Goal: Transaction & Acquisition: Purchase product/service

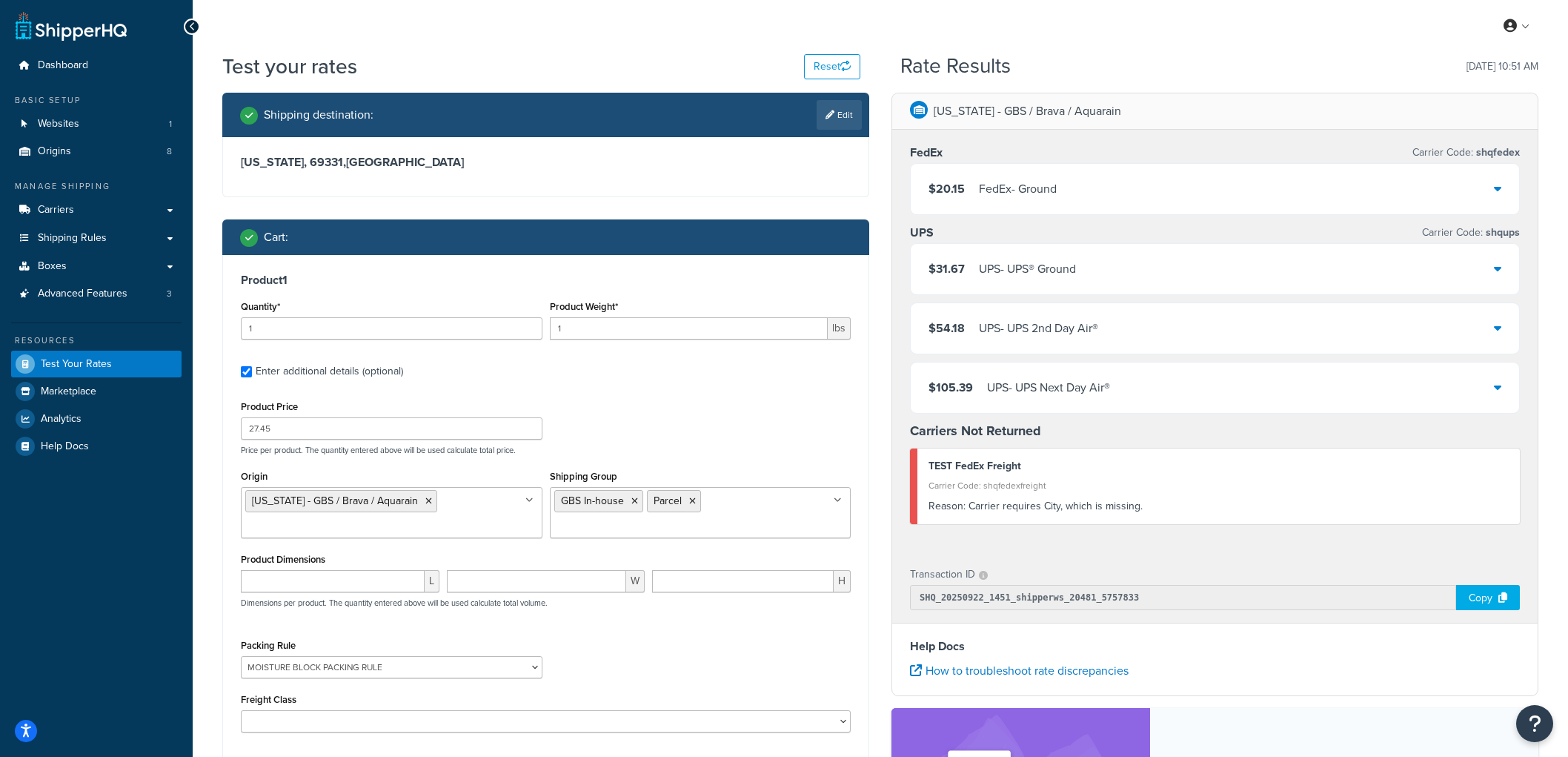
select select "87713"
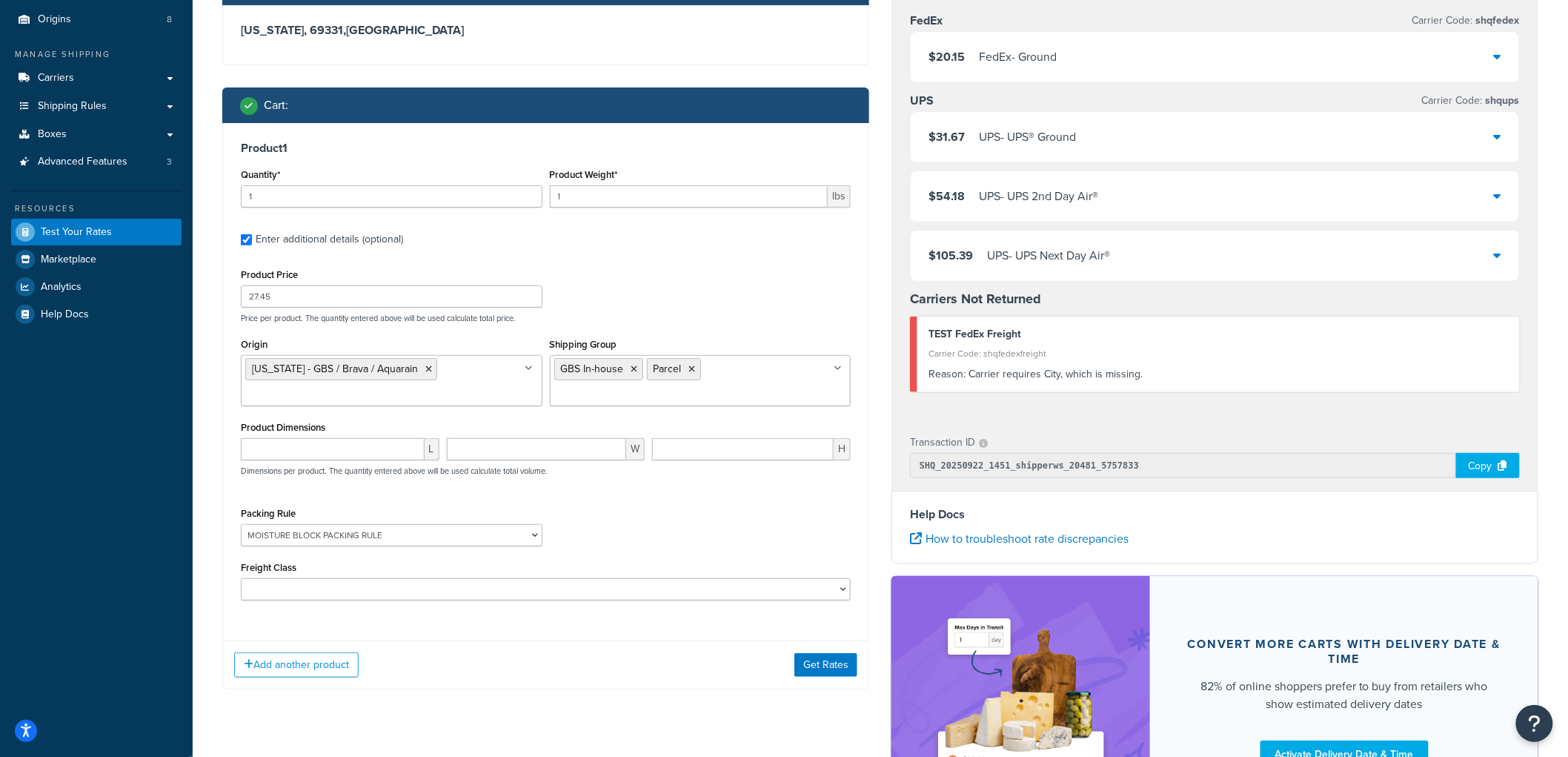
scroll to position [124, 0]
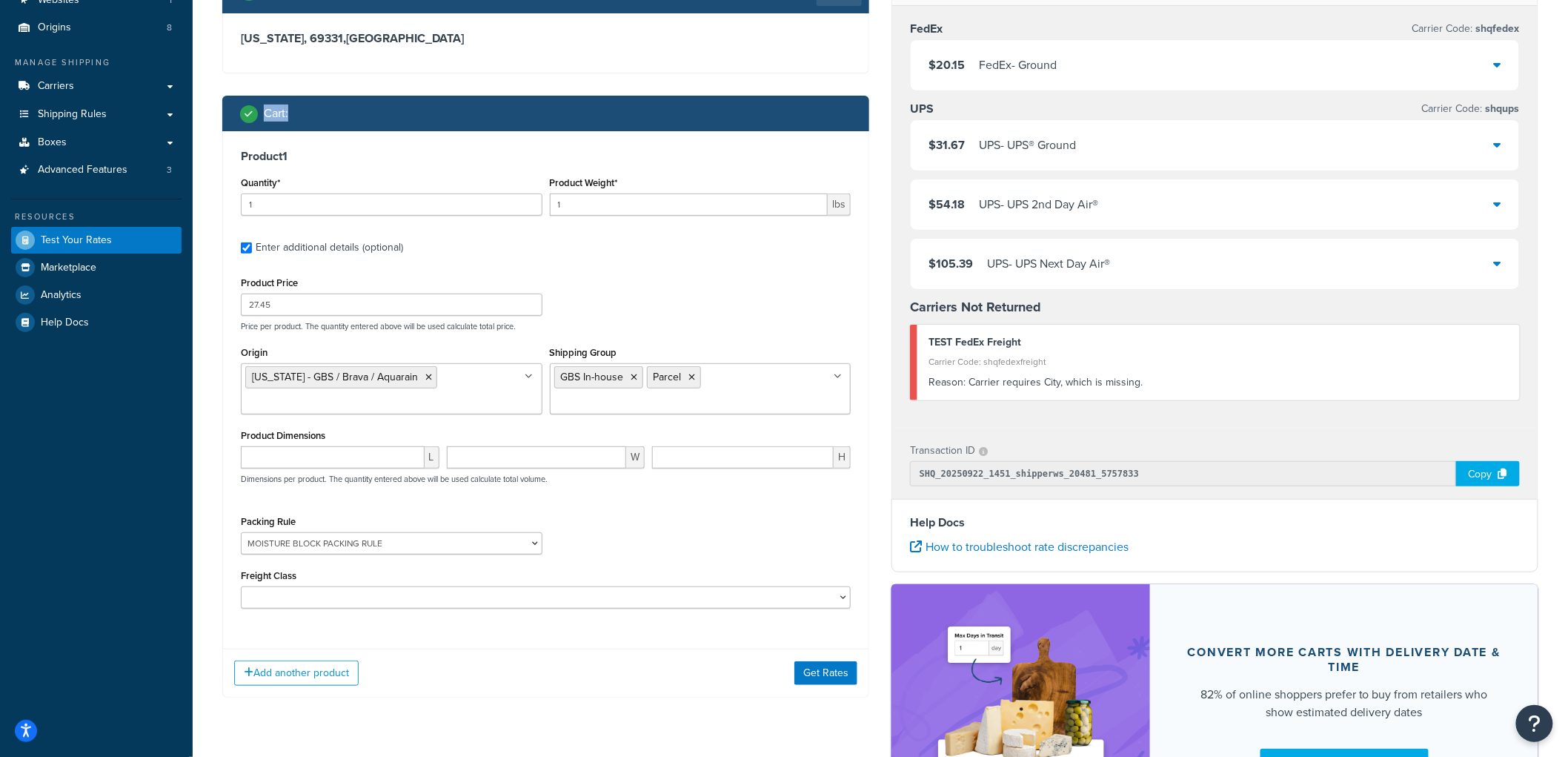
drag, startPoint x: 240, startPoint y: 113, endPoint x: 304, endPoint y: 112, distance: 64.0
click at [304, 112] on div "Cart :" at bounding box center [551, 114] width 622 height 21
drag, startPoint x: 267, startPoint y: 107, endPoint x: 275, endPoint y: 107, distance: 8.0
click at [275, 107] on h2 "Cart :" at bounding box center [276, 114] width 24 height 14
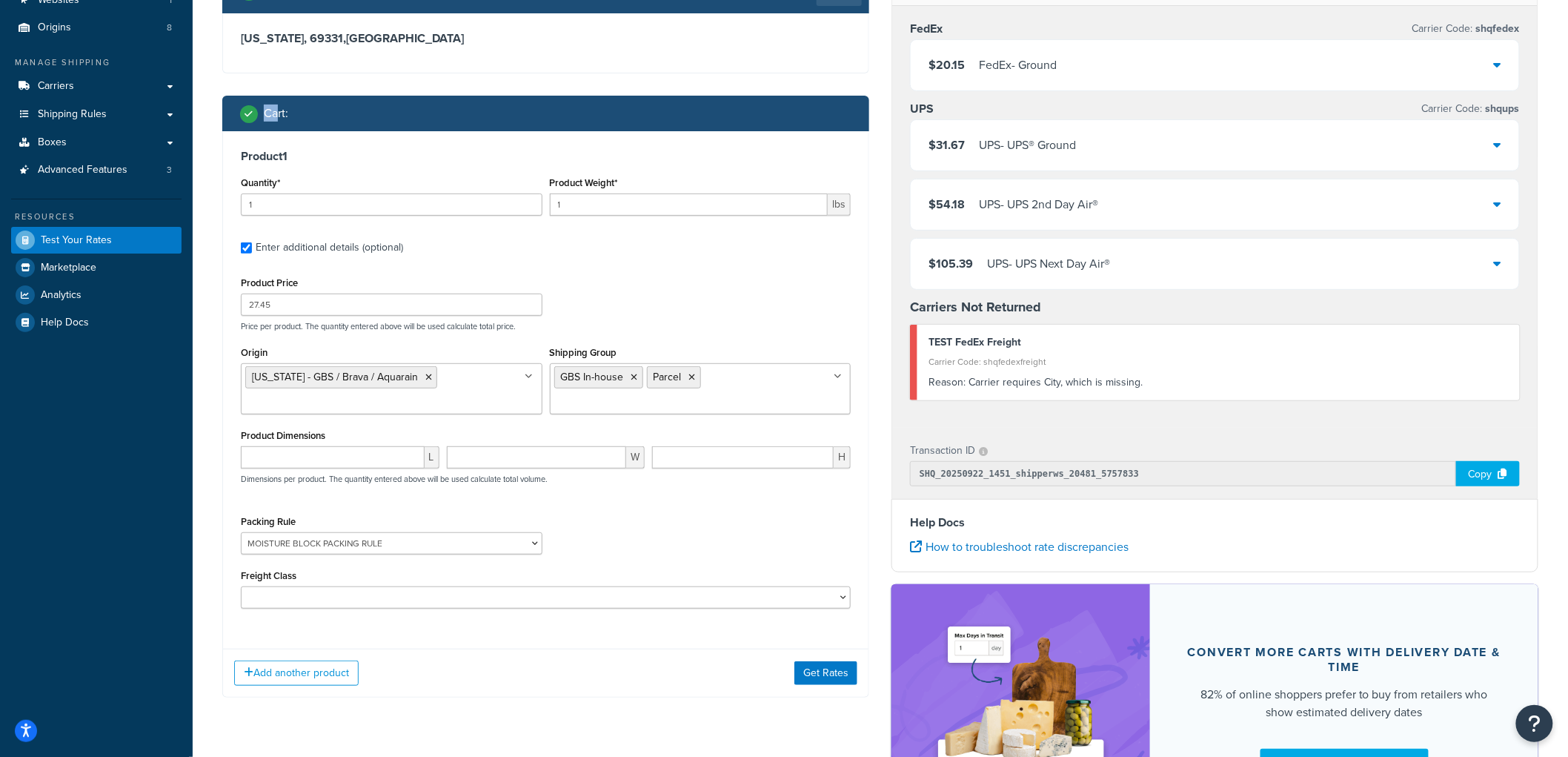
click at [276, 107] on h2 "Cart :" at bounding box center [276, 114] width 24 height 14
click at [277, 107] on h2 "Cart :" at bounding box center [276, 114] width 24 height 14
click at [315, 99] on div "Cart :" at bounding box center [545, 114] width 647 height 35
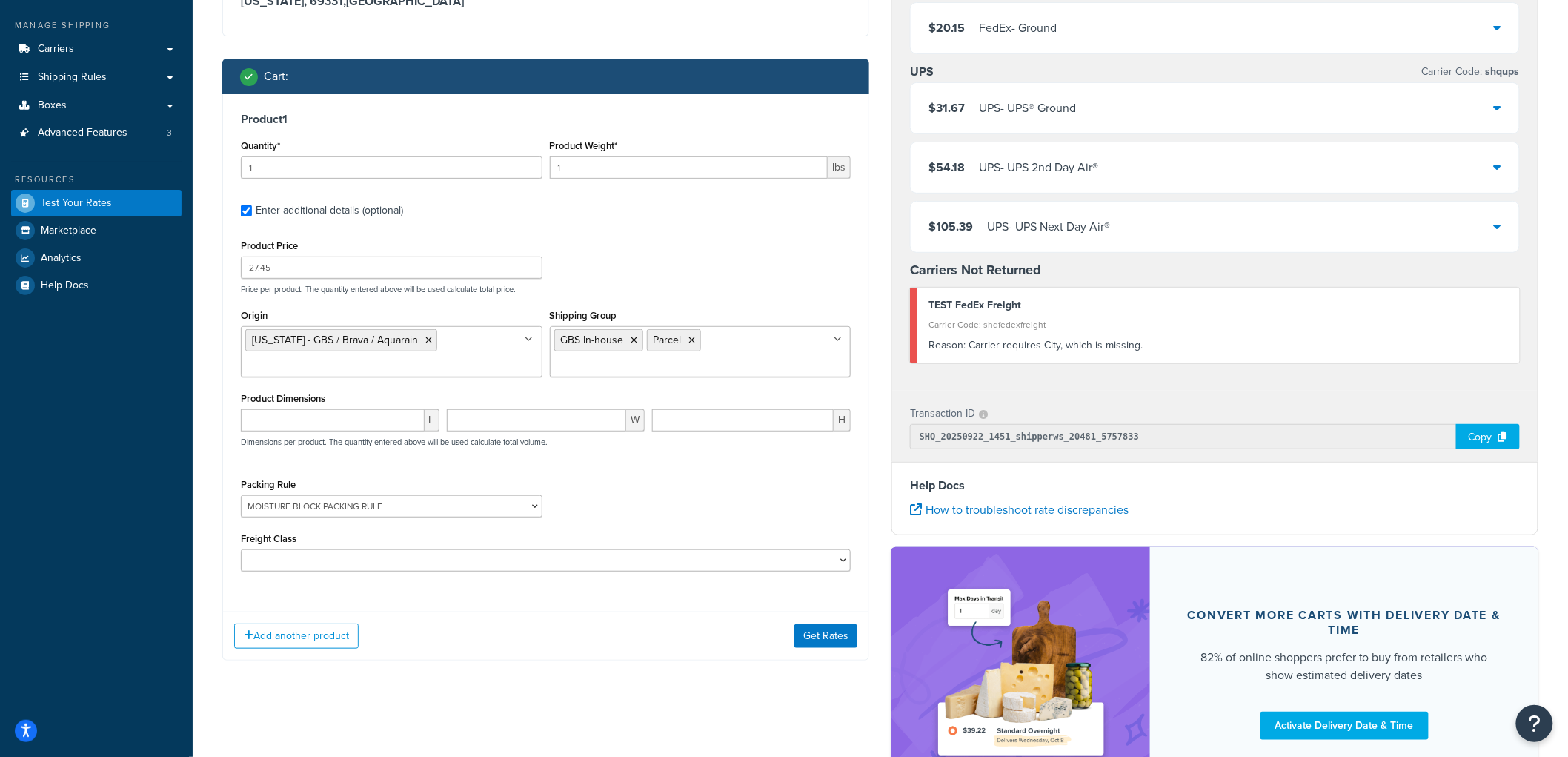
scroll to position [159, 0]
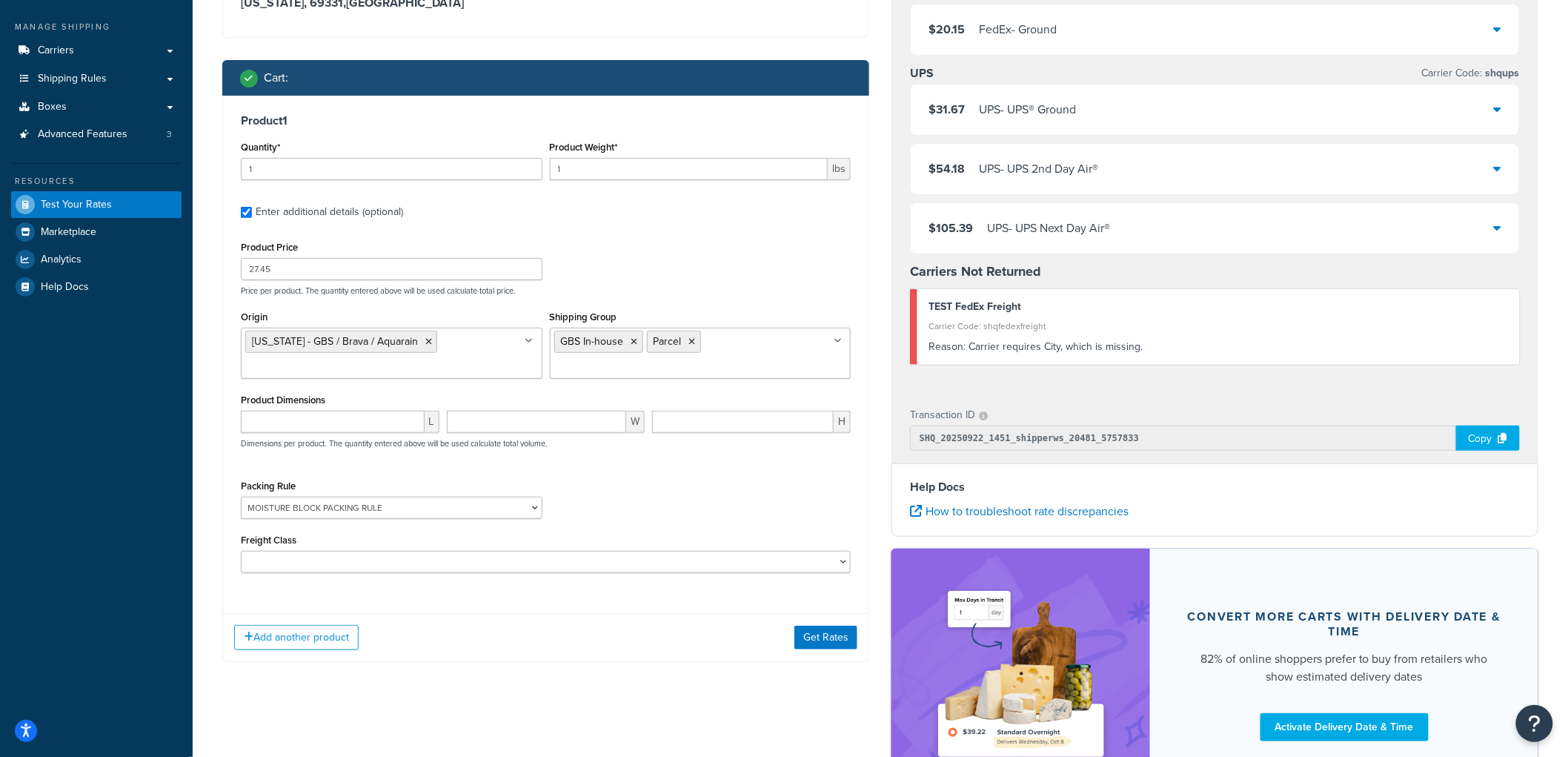
click at [882, 217] on div "[US_STATE] - GBS / Brava / Aquarain FedEx Carrier Code: shqfedex $20.15 FedEx -…" at bounding box center [1214, 374] width 669 height 883
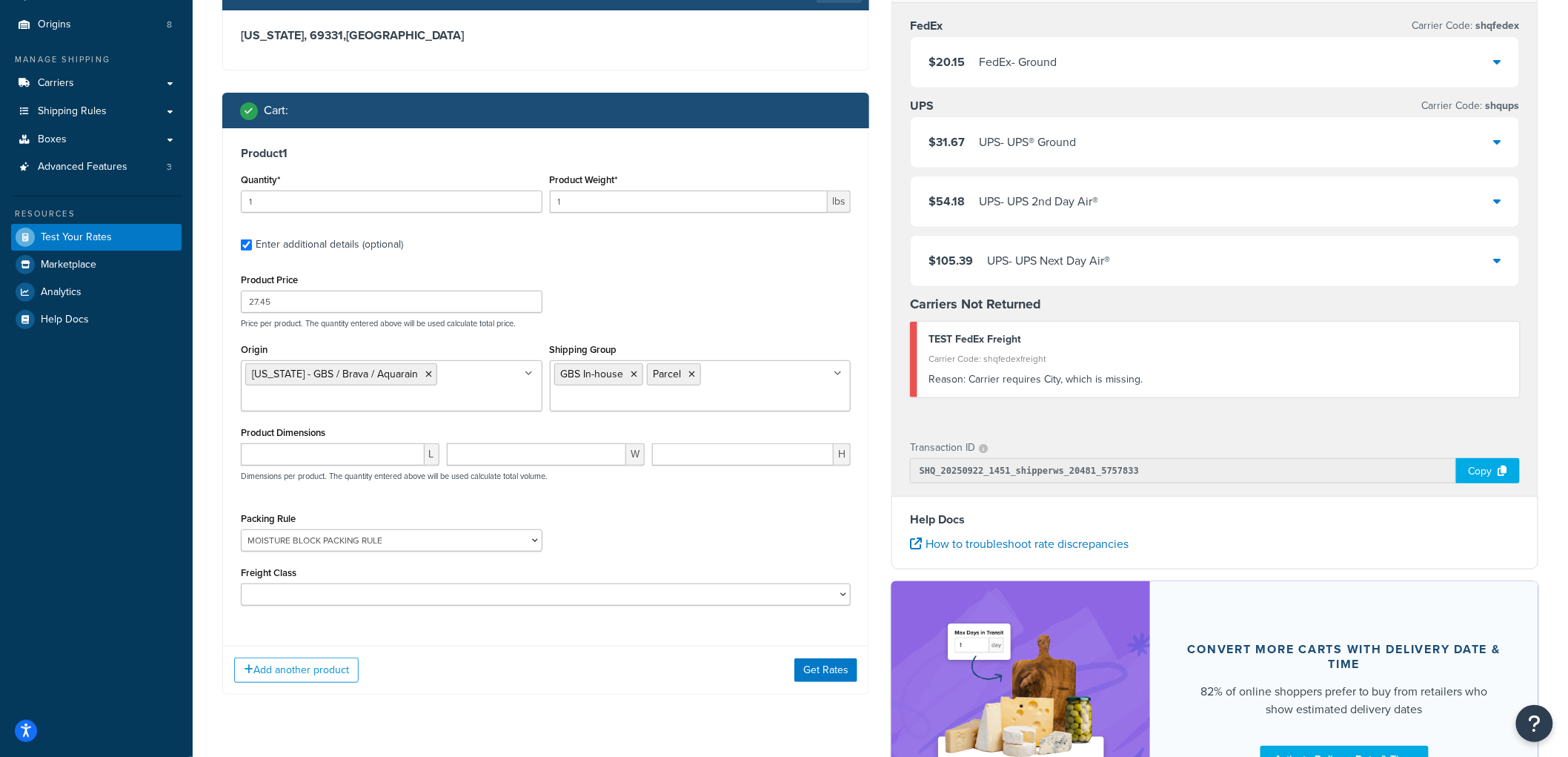
scroll to position [164, 0]
